Goal: Information Seeking & Learning: Understand process/instructions

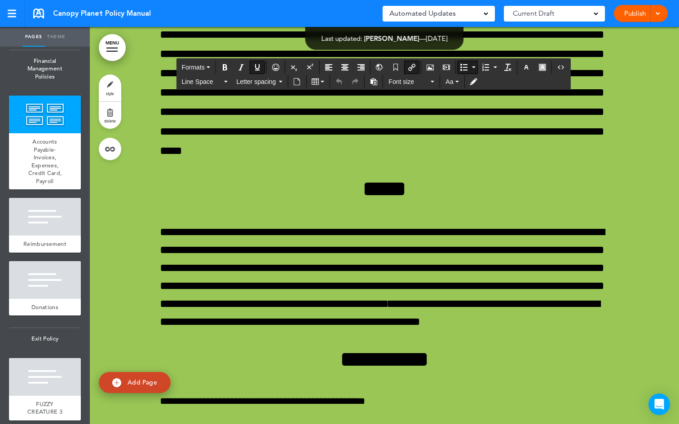
scroll to position [35212, 0]
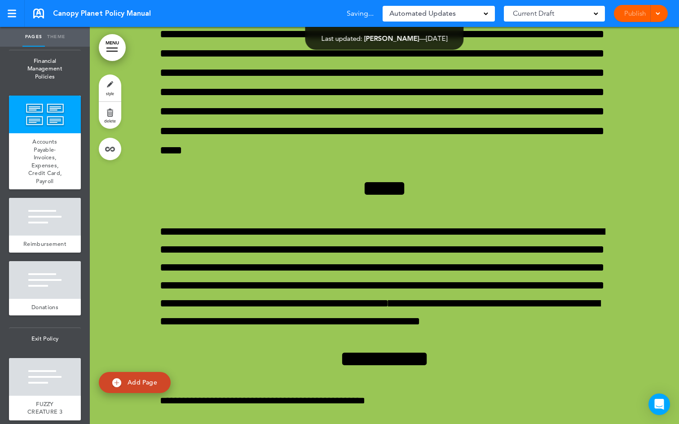
click at [659, 15] on span at bounding box center [658, 13] width 6 height 6
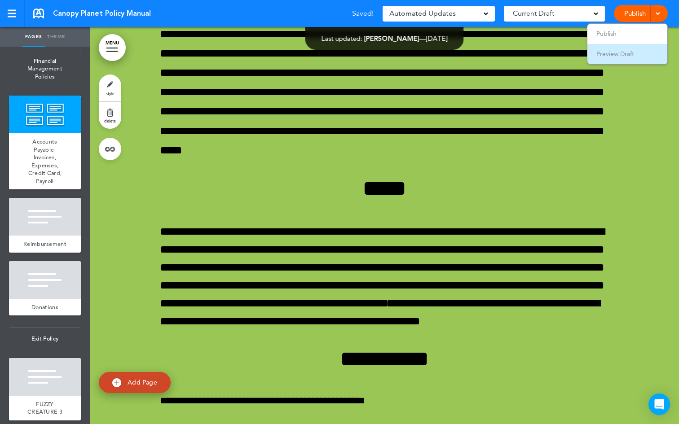
click at [652, 58] on li "Preview Draft" at bounding box center [627, 54] width 80 height 20
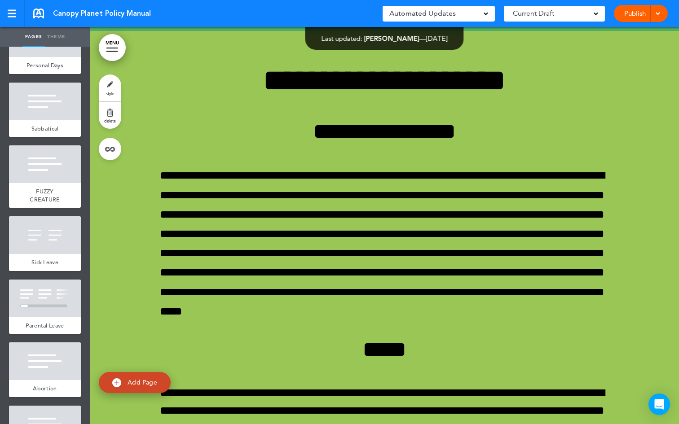
scroll to position [1972, 0]
click at [52, 133] on span "Sabbatical" at bounding box center [44, 129] width 27 height 8
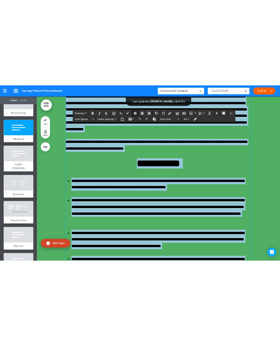
scroll to position [19935, 0]
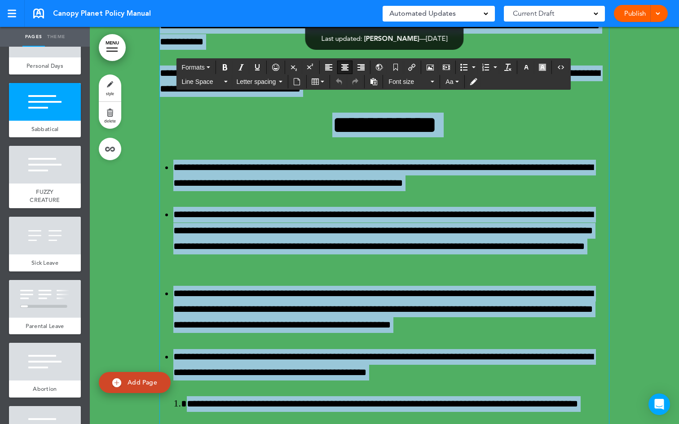
drag, startPoint x: 515, startPoint y: 312, endPoint x: 287, endPoint y: 242, distance: 238.6
click at [287, 242] on div "**********" at bounding box center [384, 397] width 449 height 1479
copy div "**********"
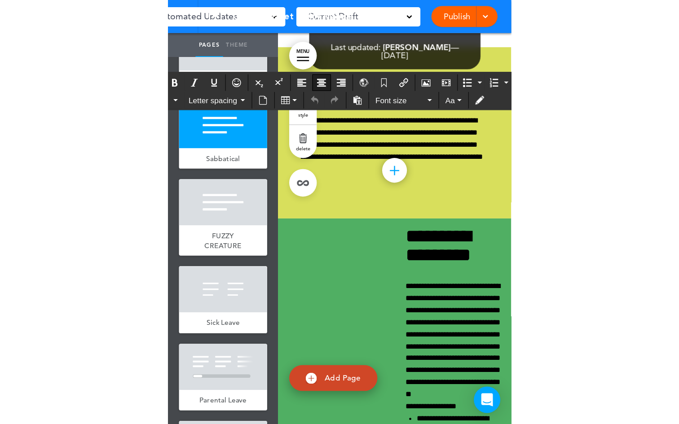
scroll to position [19899, 0]
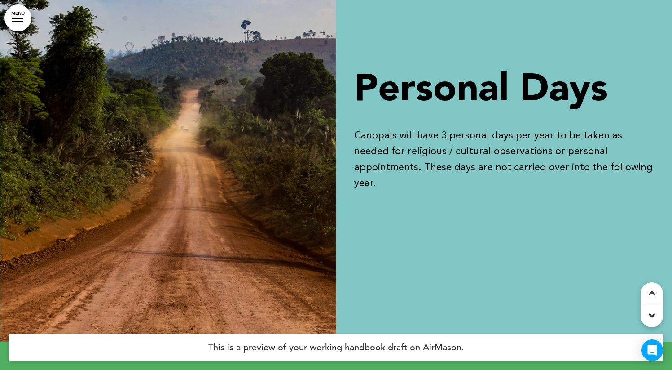
scroll to position [20234, 0]
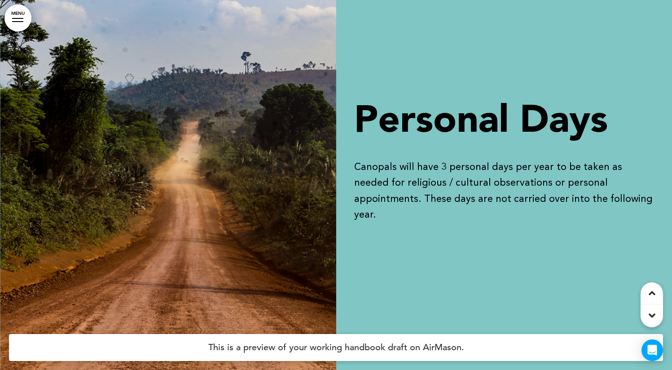
drag, startPoint x: 325, startPoint y: 163, endPoint x: 340, endPoint y: 169, distance: 16.9
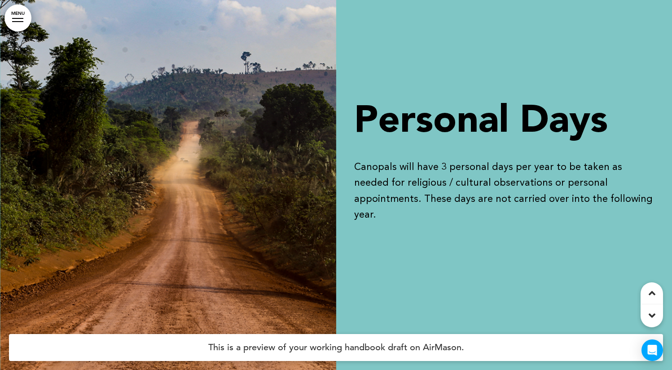
drag, startPoint x: 244, startPoint y: 152, endPoint x: 561, endPoint y: 315, distance: 355.9
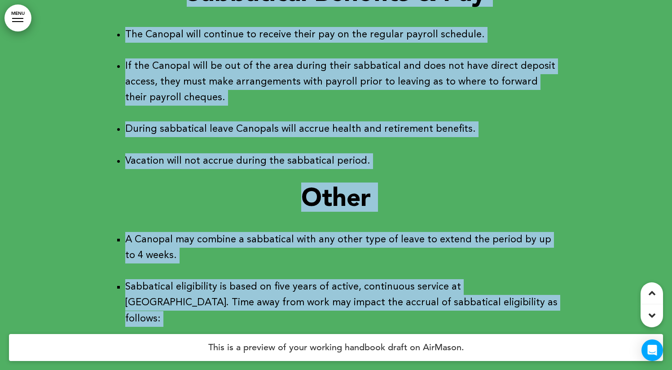
scroll to position [21626, 0]
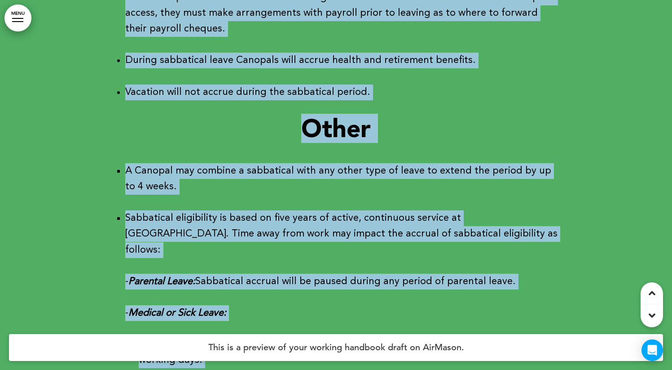
copy div "Sabbatical Canopy’s Sabbatical Policy provides an opportunity for Canopals to r…"
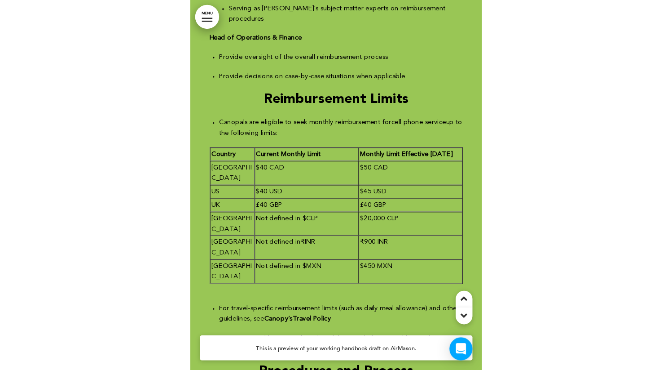
scroll to position [21636, 0]
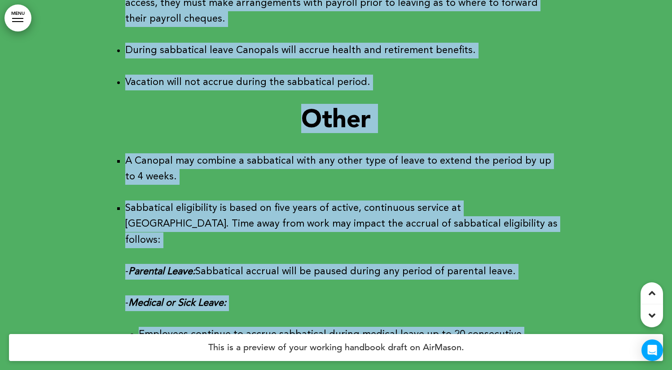
copy div "Sabbatical Canopy’s Sabbatical Policy provides an opportunity for Canopals to r…"
